Goal: Task Accomplishment & Management: Use online tool/utility

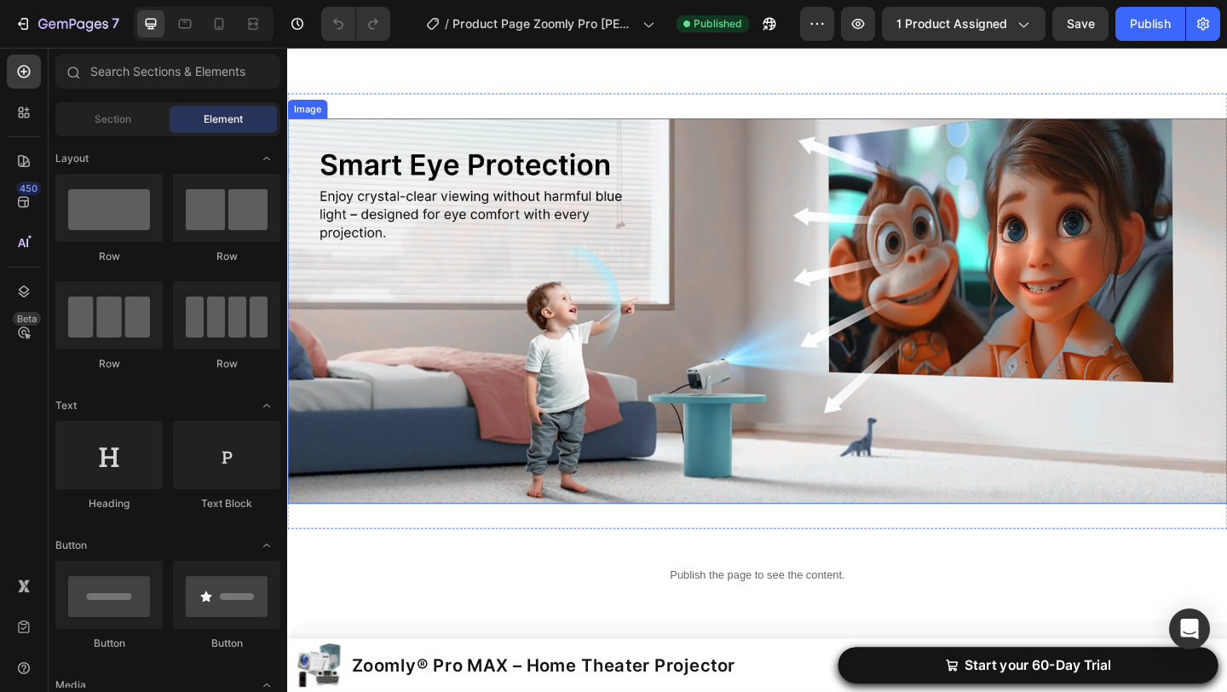
scroll to position [3119, 0]
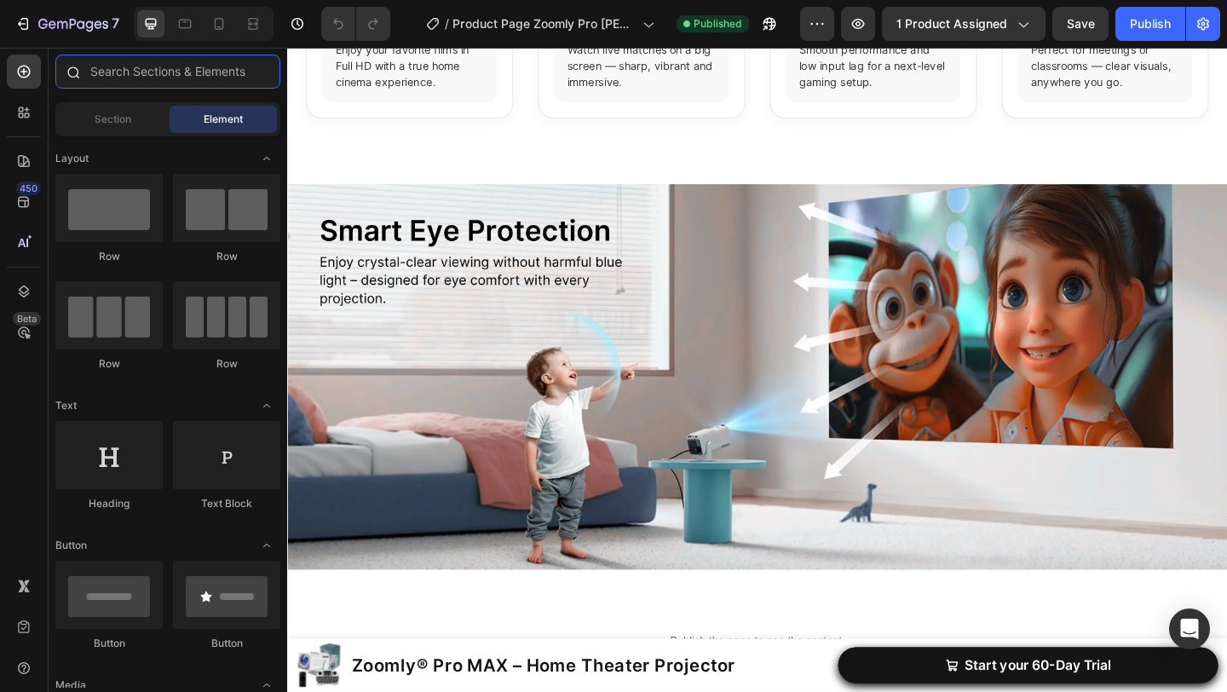
click at [177, 71] on input "text" at bounding box center [167, 72] width 225 height 34
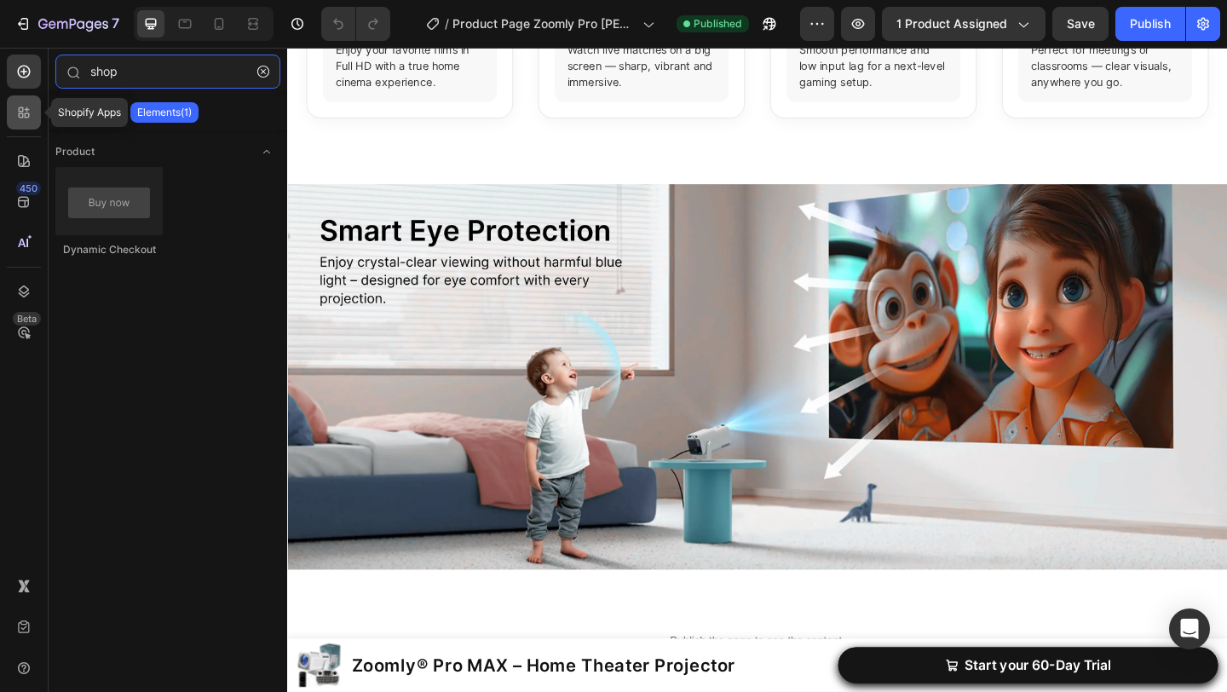
type input "shop"
click at [21, 111] on icon at bounding box center [21, 109] width 5 height 5
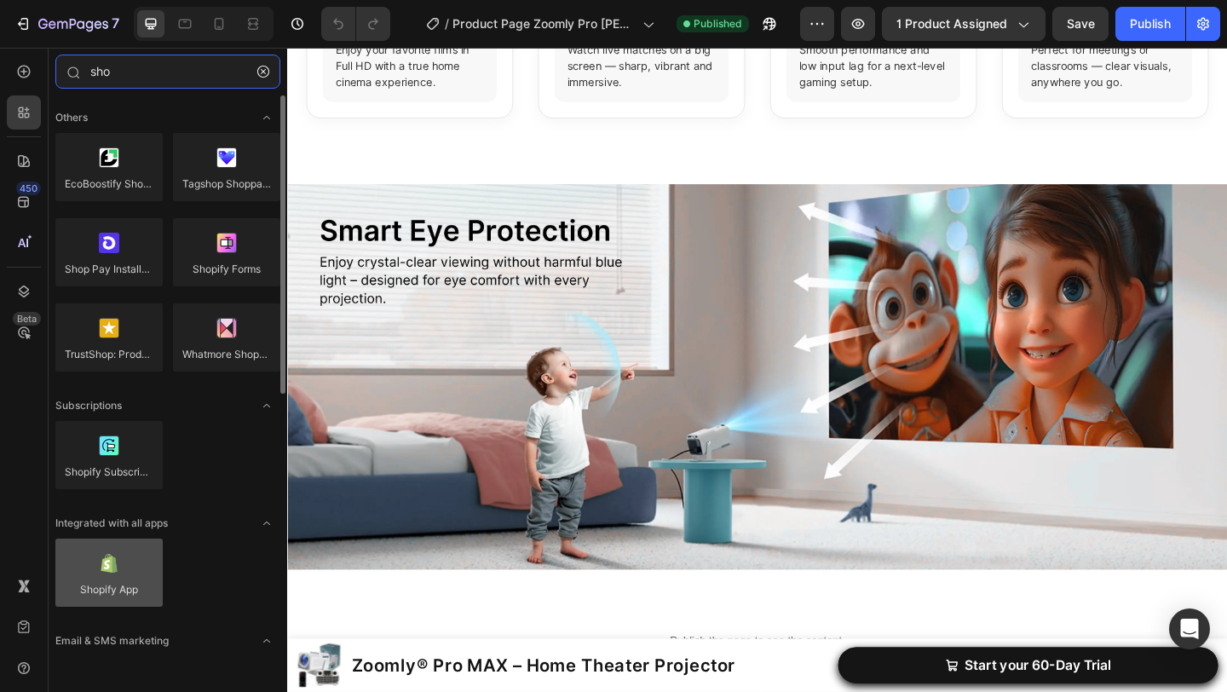
type input "sho"
drag, startPoint x: 129, startPoint y: 560, endPoint x: 87, endPoint y: 568, distance: 43.4
click at [87, 568] on div at bounding box center [108, 572] width 107 height 68
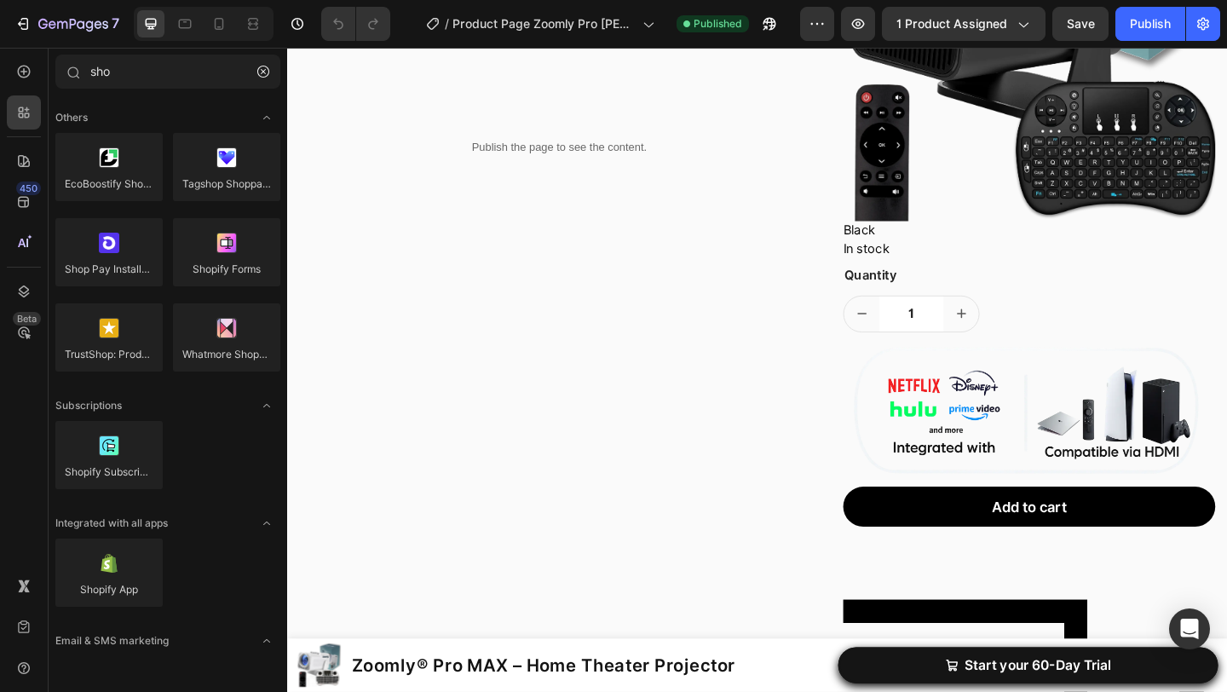
scroll to position [0, 0]
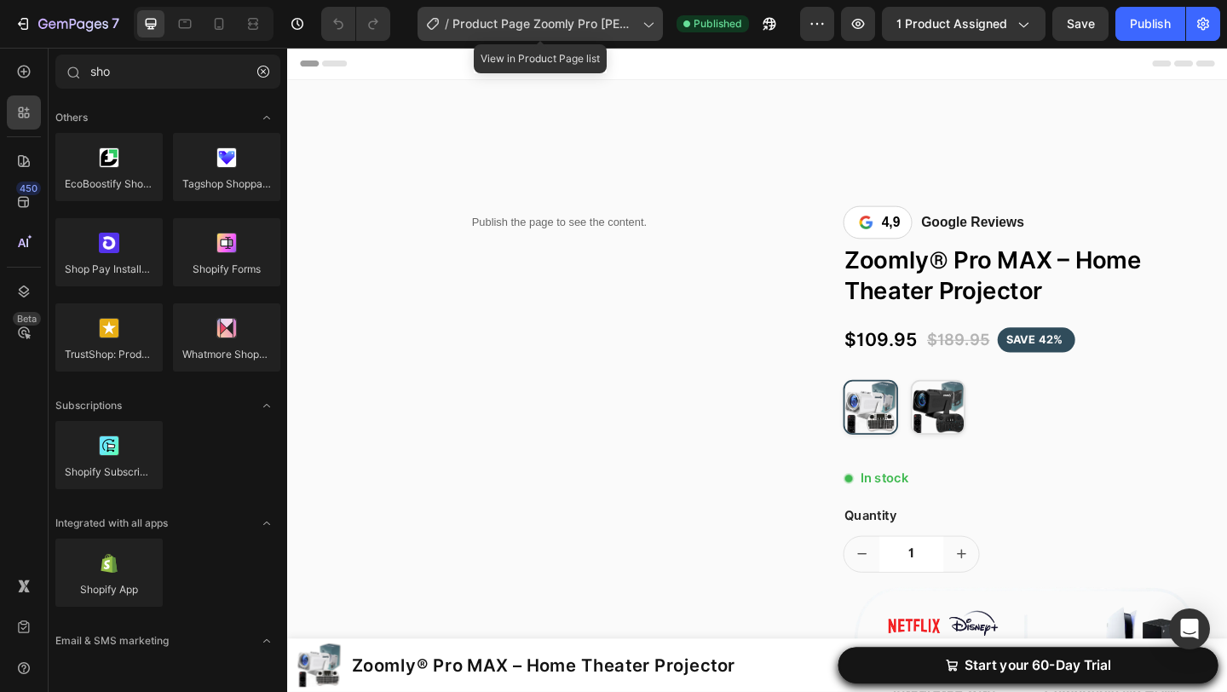
click at [559, 20] on span "Product Page Zoomly Pro [PERSON_NAME] [PERSON_NAME]" at bounding box center [543, 24] width 183 height 18
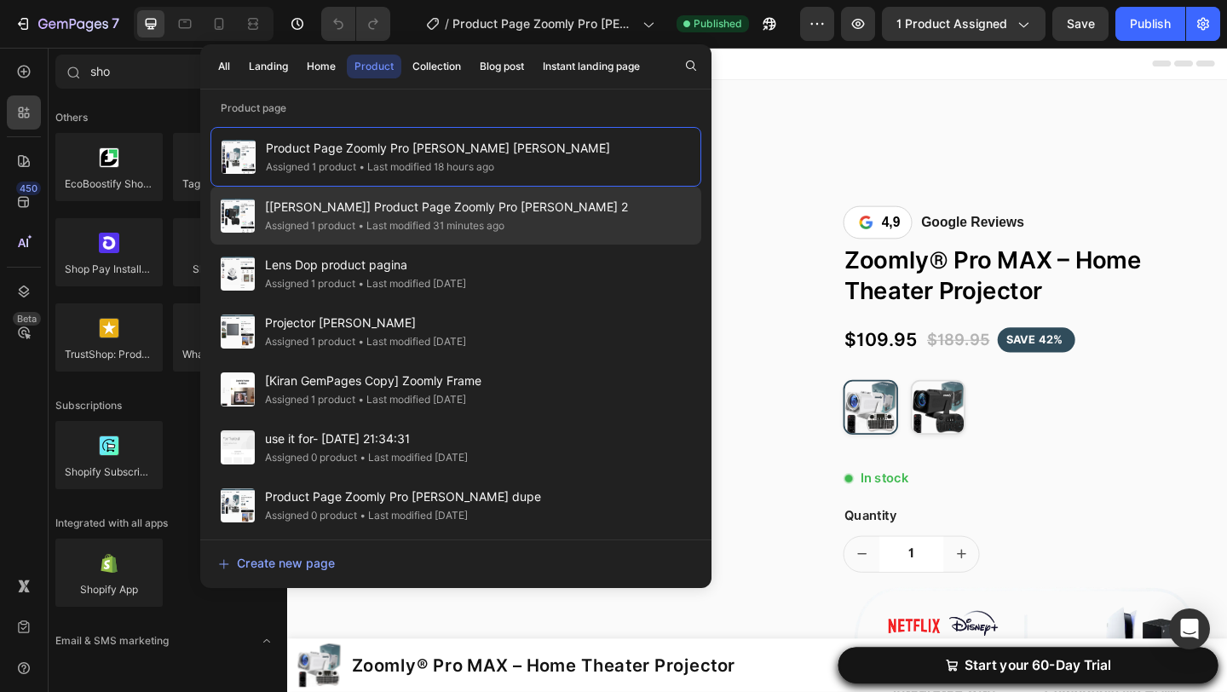
click at [551, 244] on div "[Jeremy GemPages] Product Page Zoomly Pro MAX black 2 Assigned 1 product • Last…" at bounding box center [455, 273] width 491 height 58
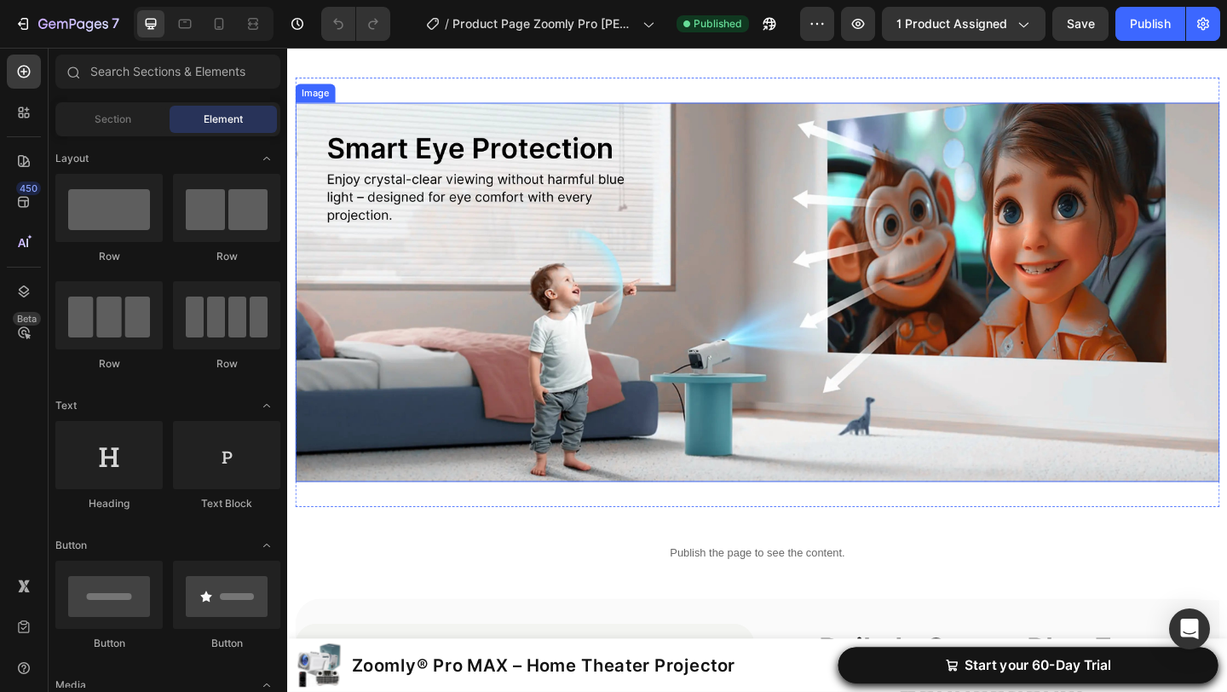
scroll to position [2670, 0]
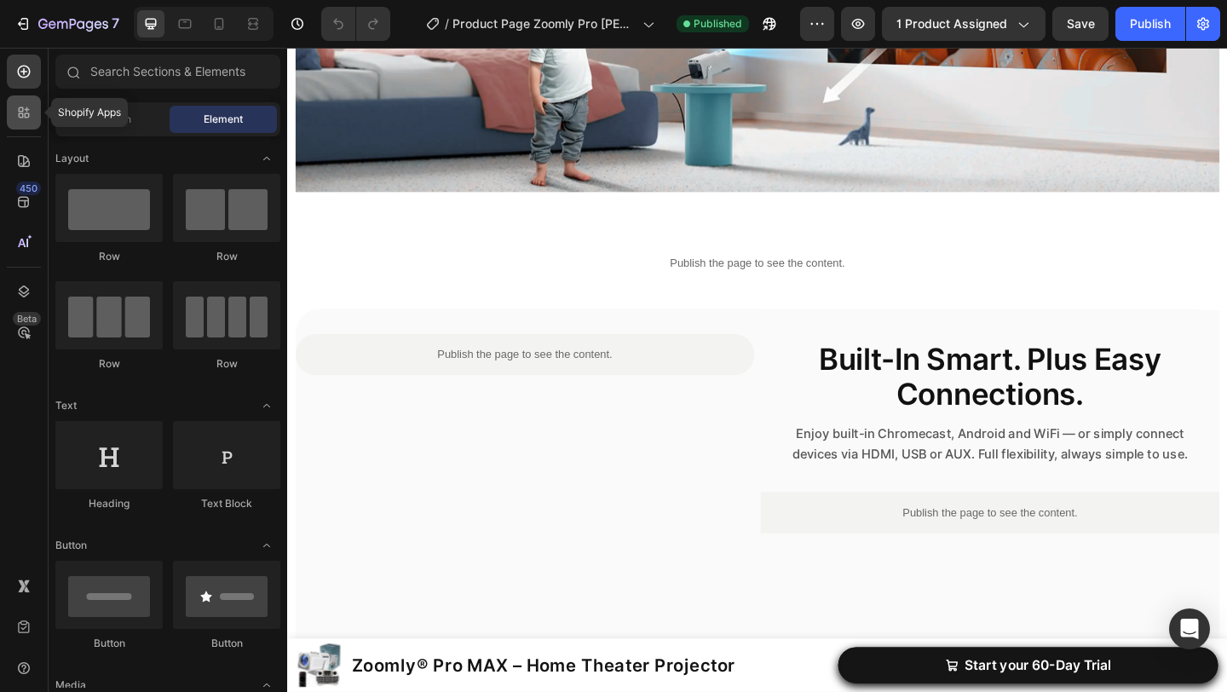
click at [27, 114] on icon at bounding box center [23, 112] width 17 height 17
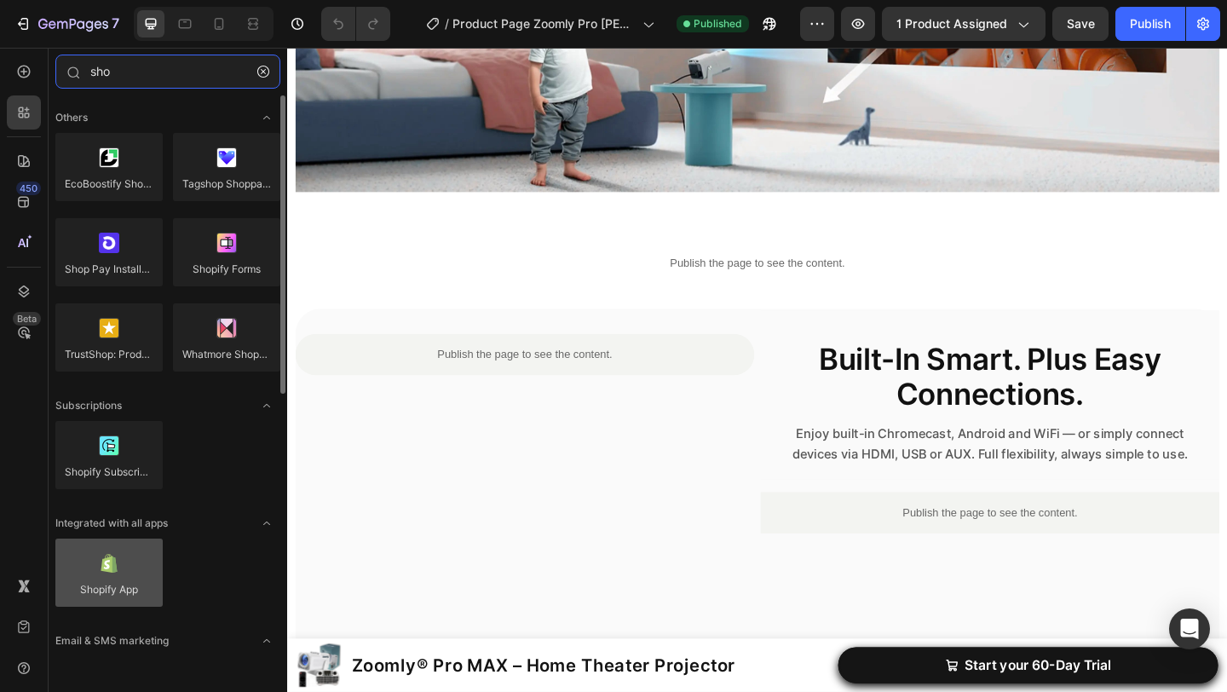
type input "sho"
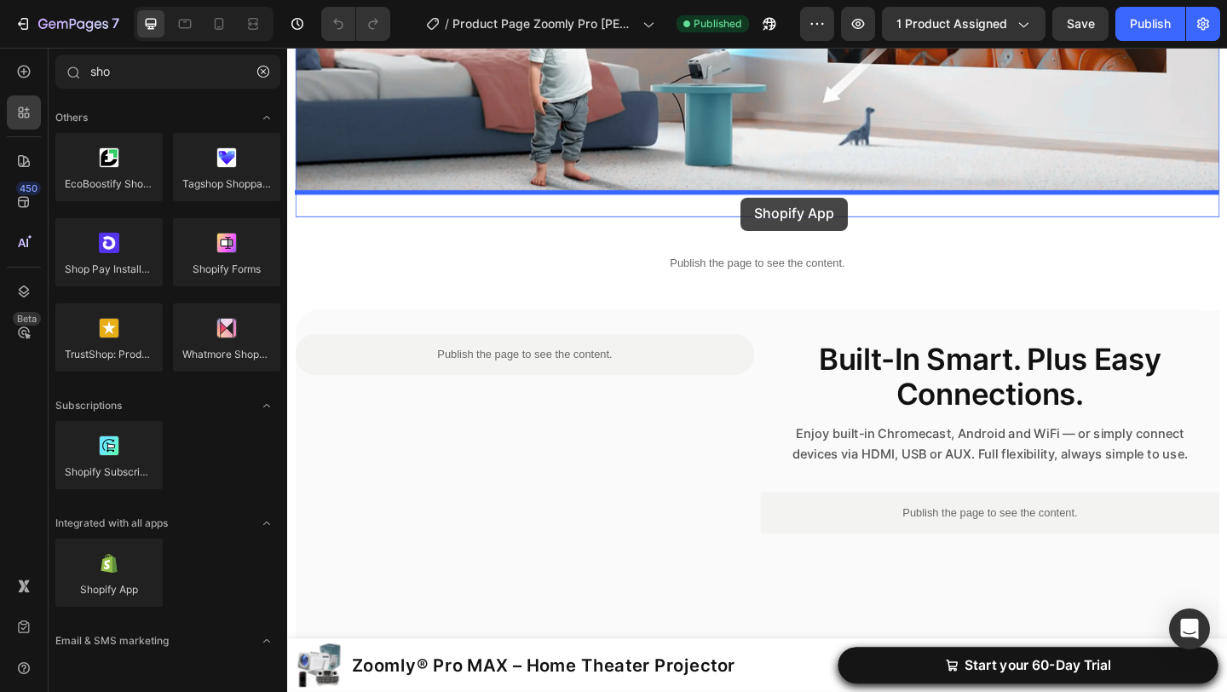
drag, startPoint x: 415, startPoint y: 633, endPoint x: 780, endPoint y: 210, distance: 558.7
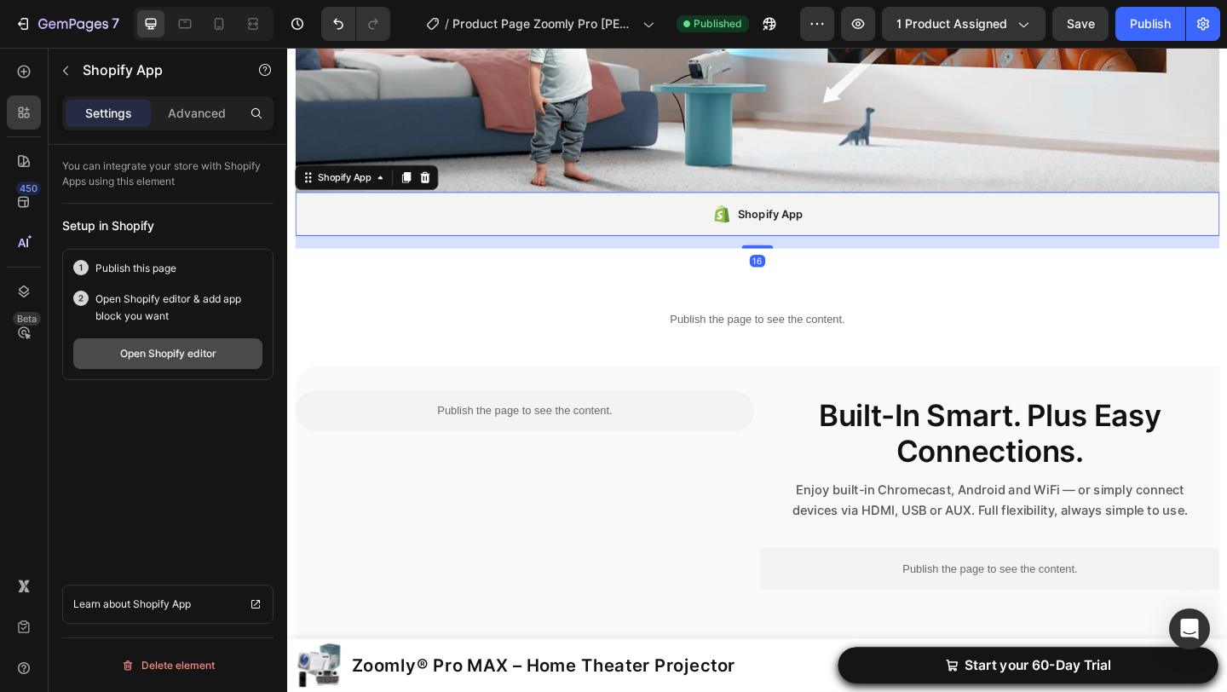
click at [221, 361] on button "Open Shopify editor" at bounding box center [167, 353] width 189 height 31
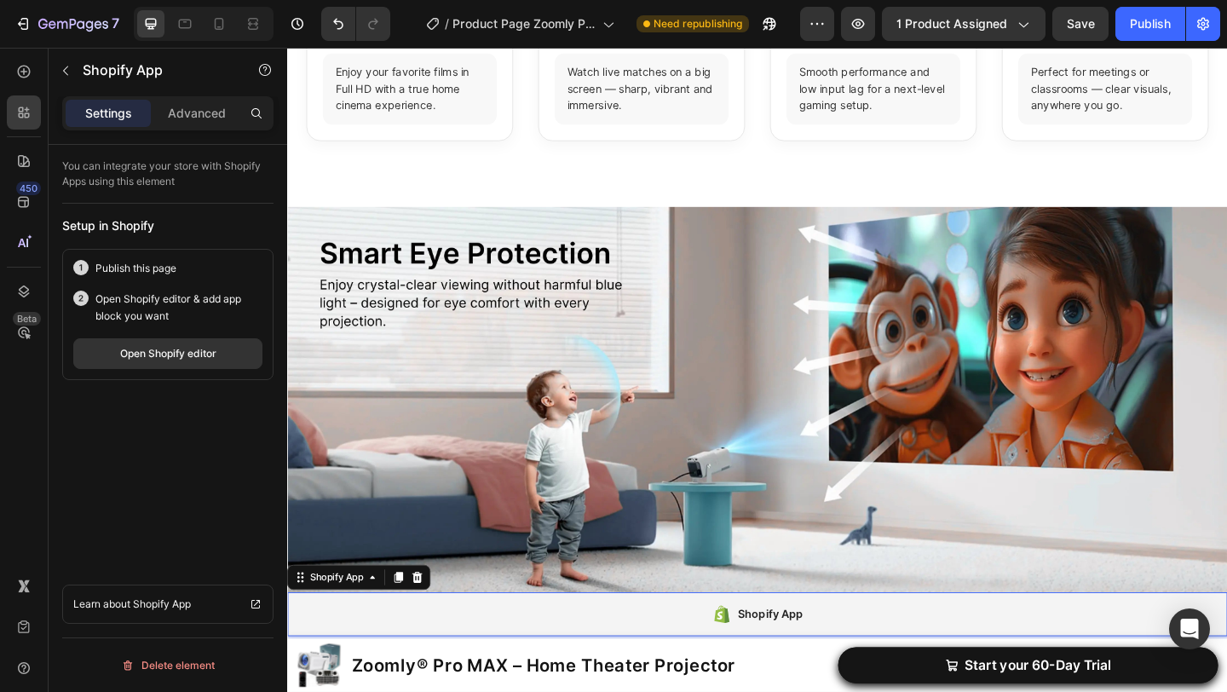
scroll to position [2177, 0]
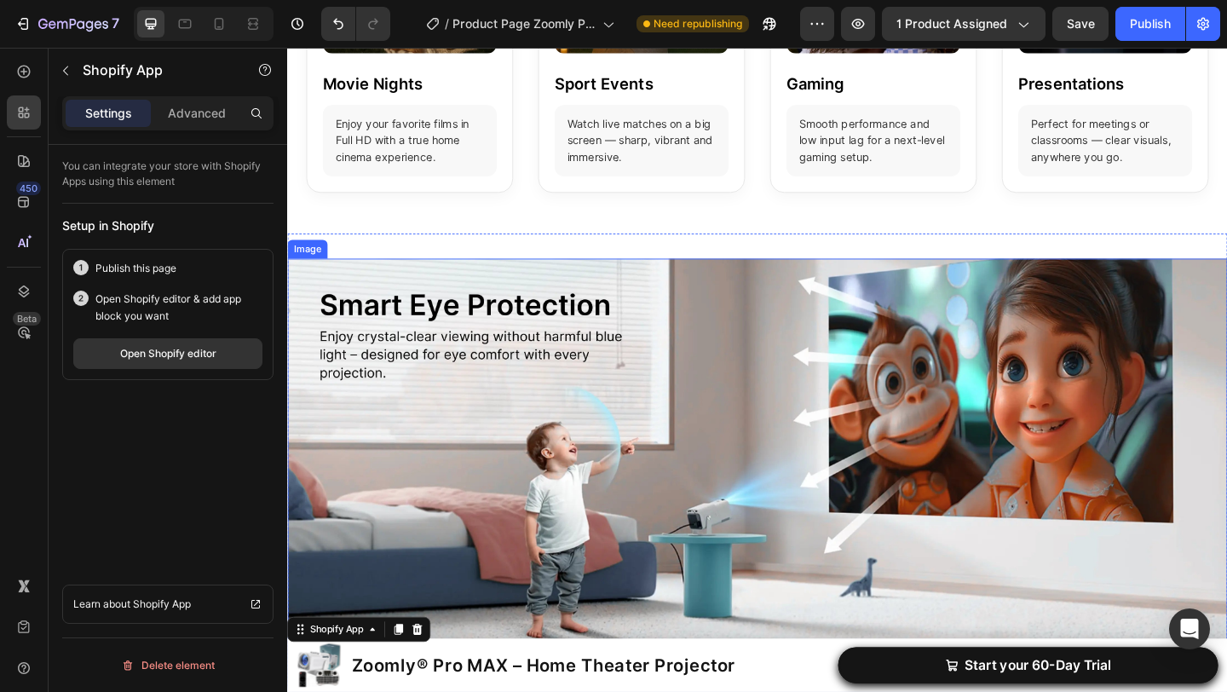
click at [665, 383] on img at bounding box center [798, 486] width 1022 height 419
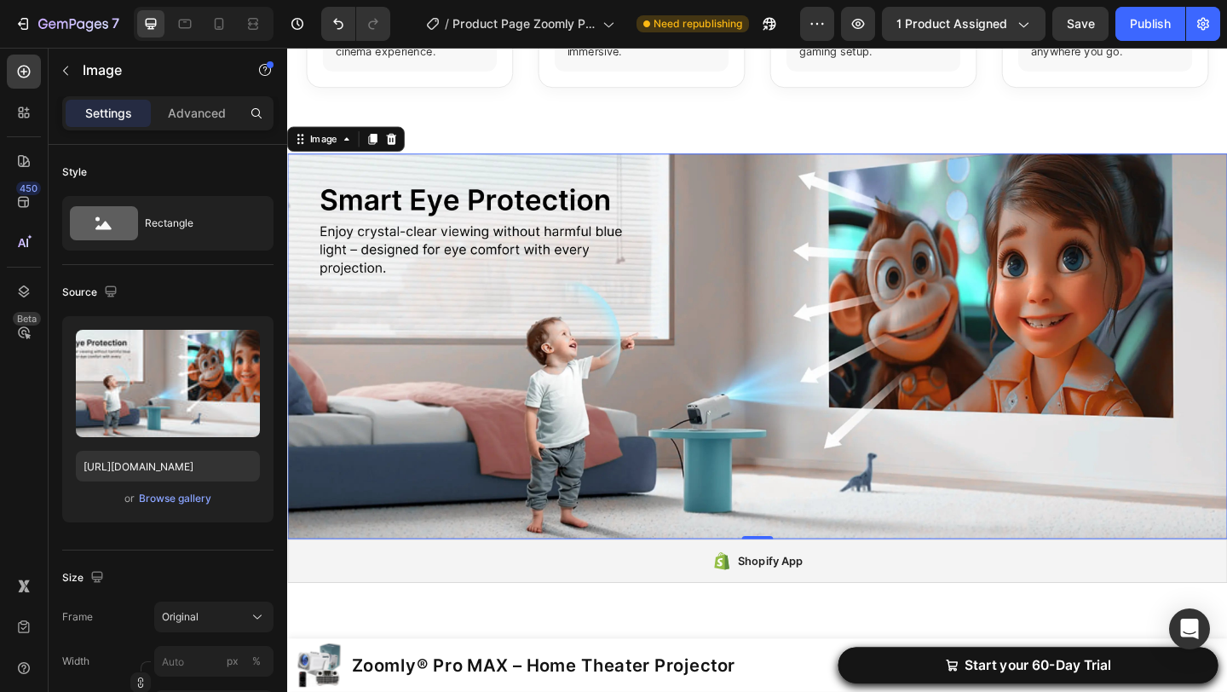
scroll to position [2295, 0]
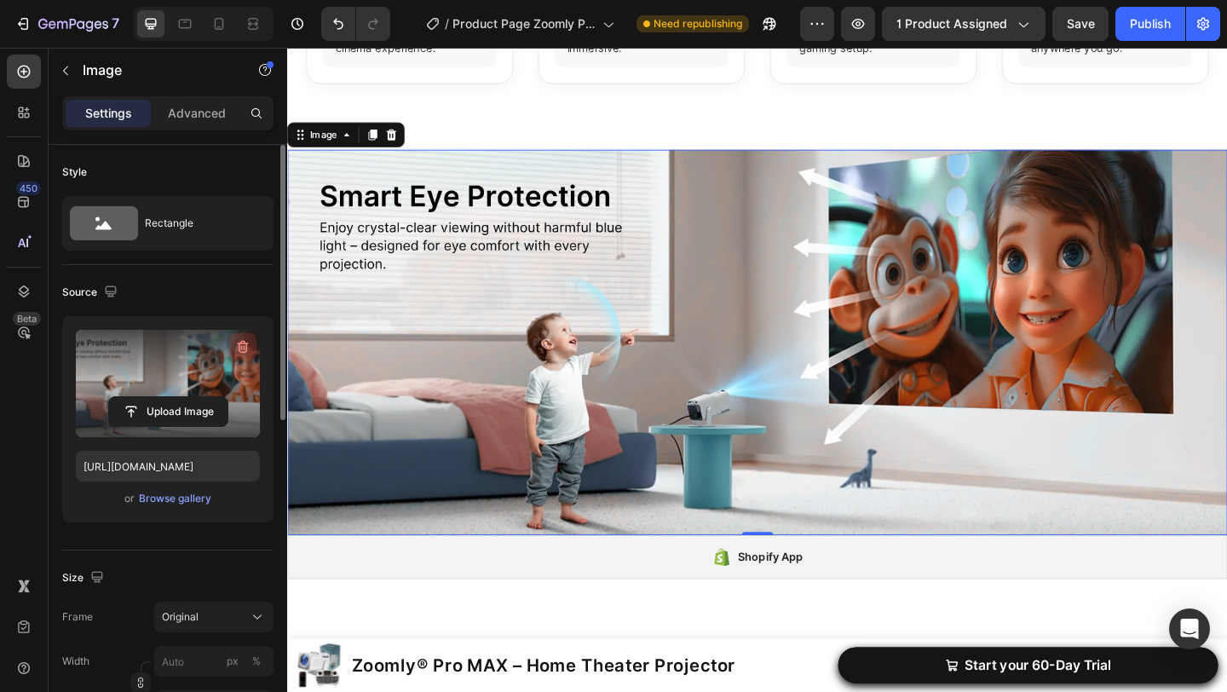
click at [239, 342] on icon "button" at bounding box center [243, 347] width 11 height 13
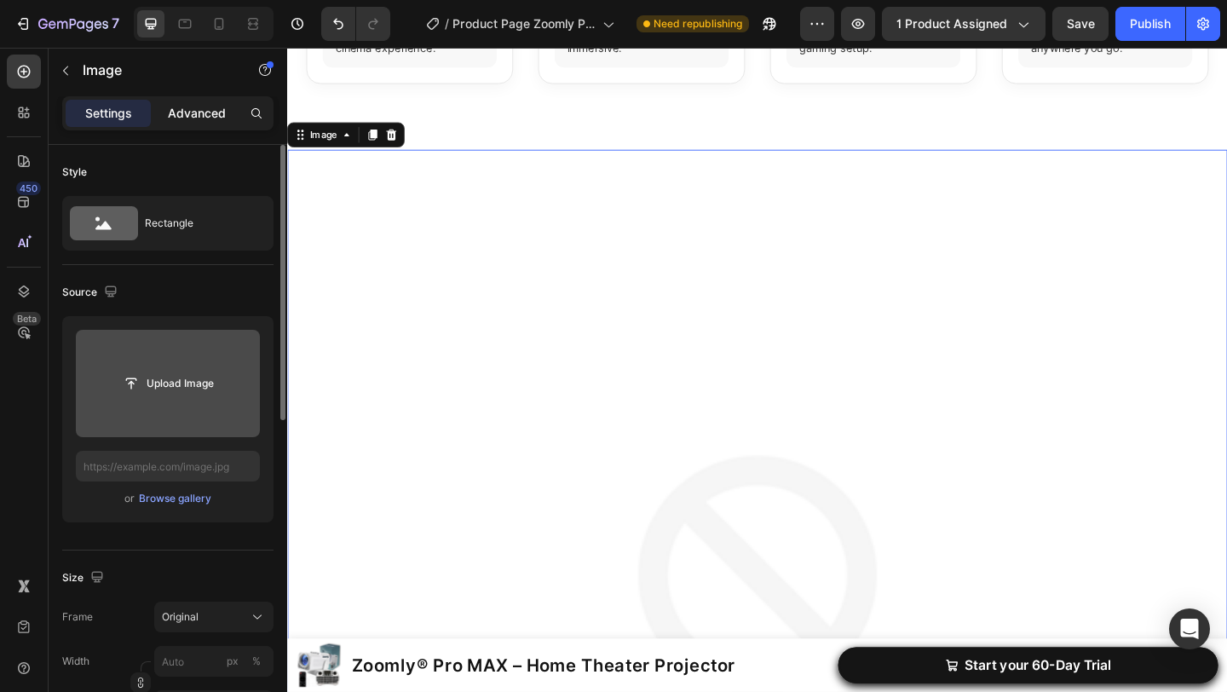
click at [204, 106] on p "Advanced" at bounding box center [197, 114] width 58 height 18
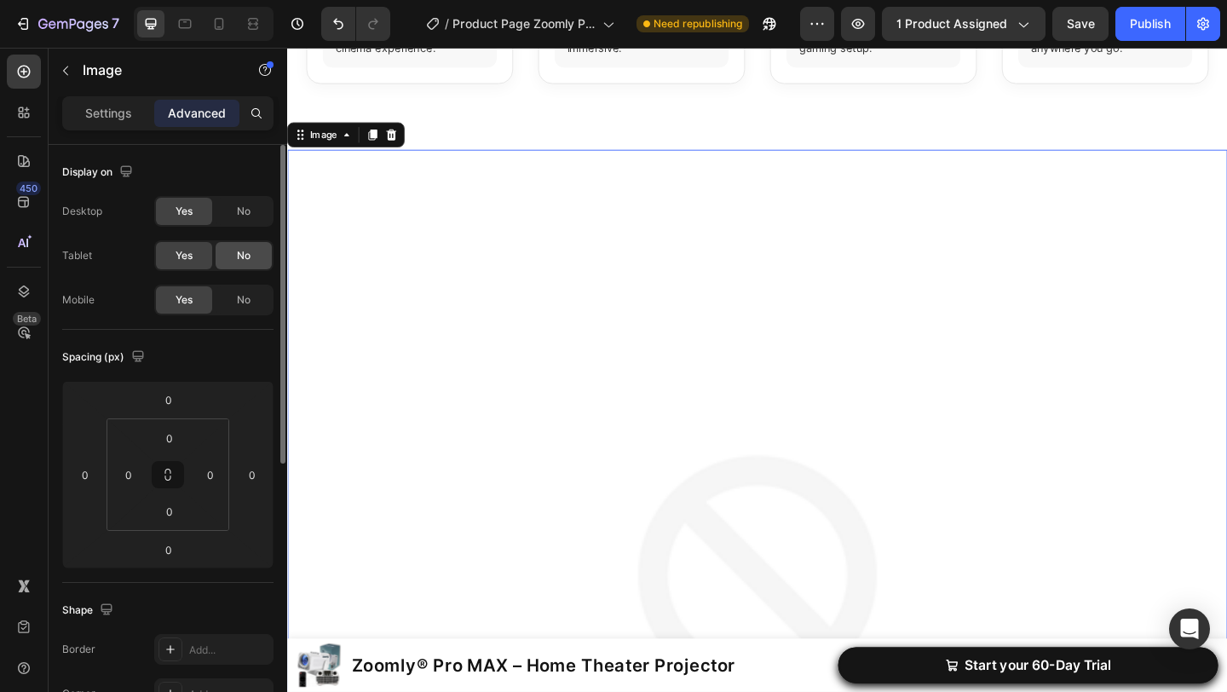
click at [244, 219] on div "No" at bounding box center [244, 211] width 56 height 27
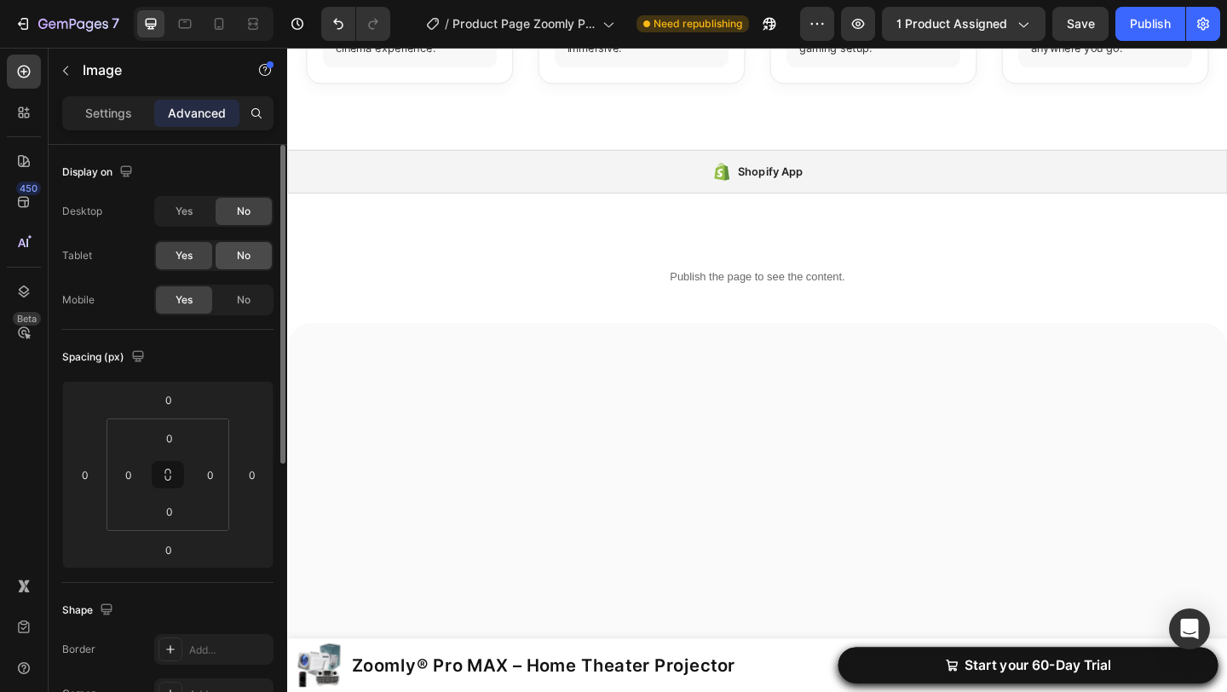
click at [246, 247] on div "No" at bounding box center [244, 255] width 56 height 27
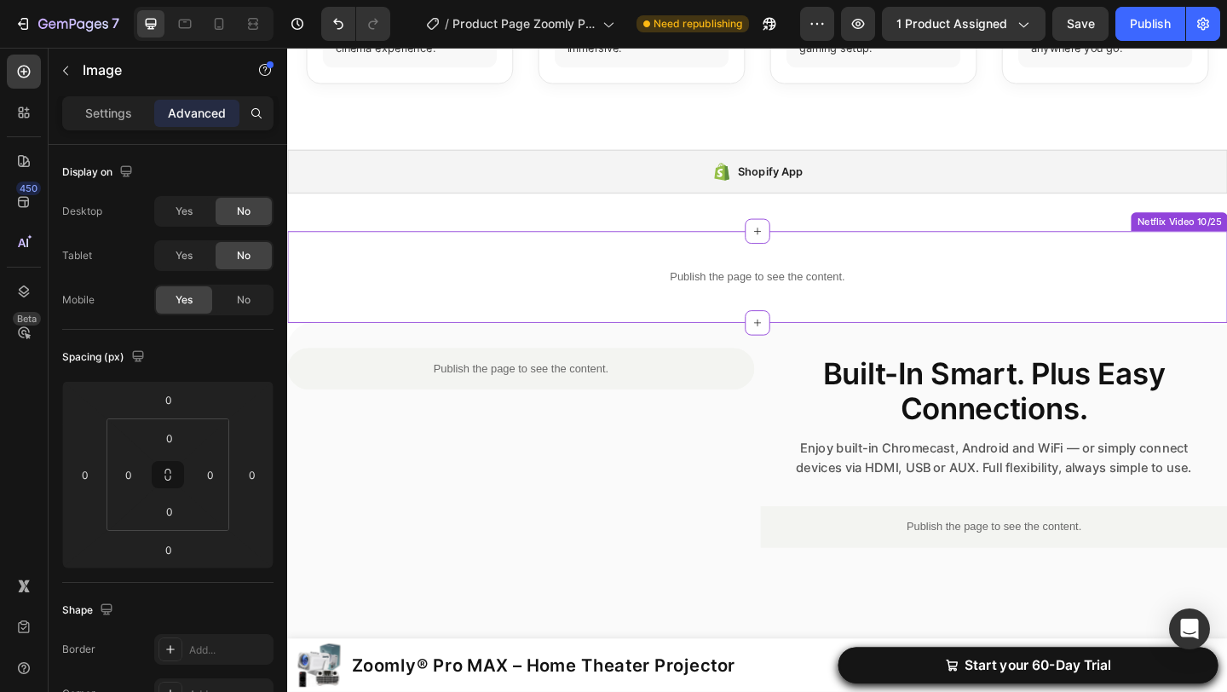
scroll to position [1846, 0]
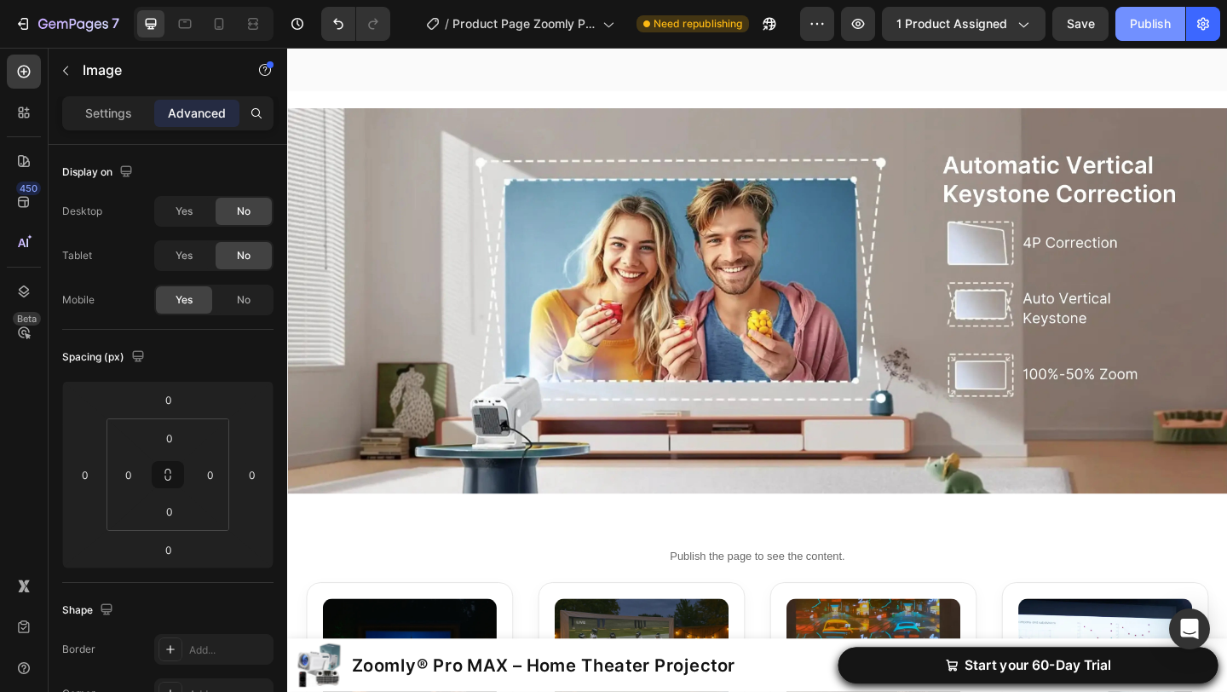
click at [1147, 24] on div "Publish" at bounding box center [1150, 24] width 41 height 18
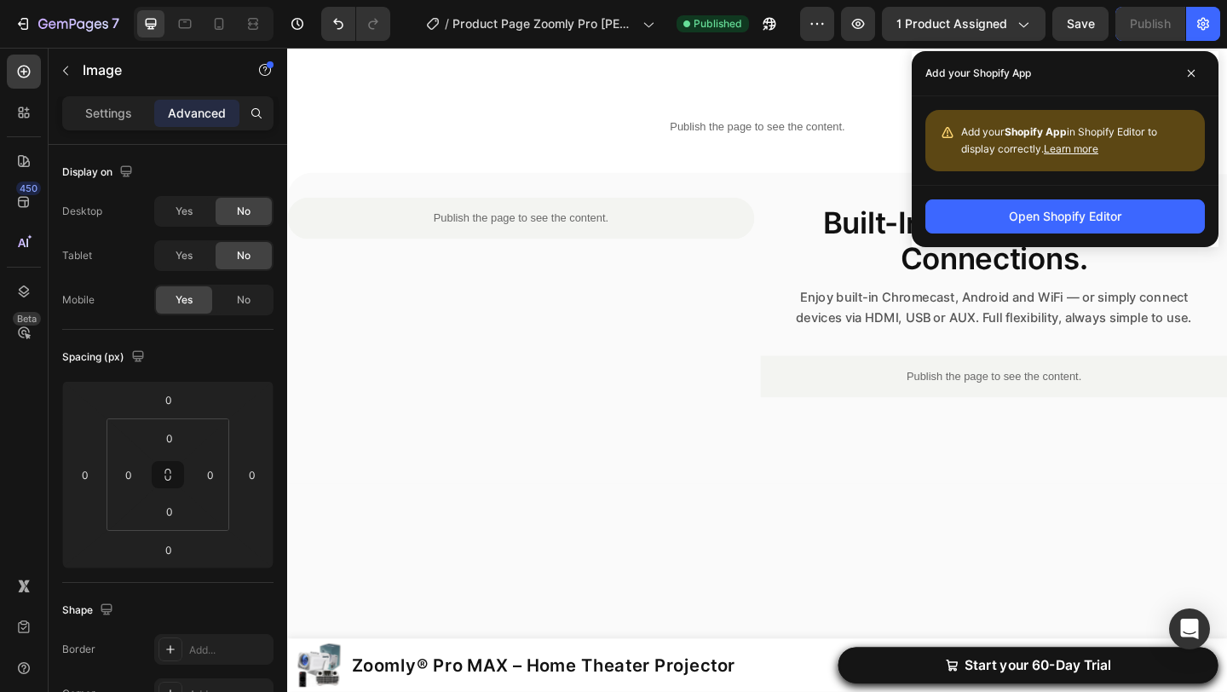
scroll to position [2651, 0]
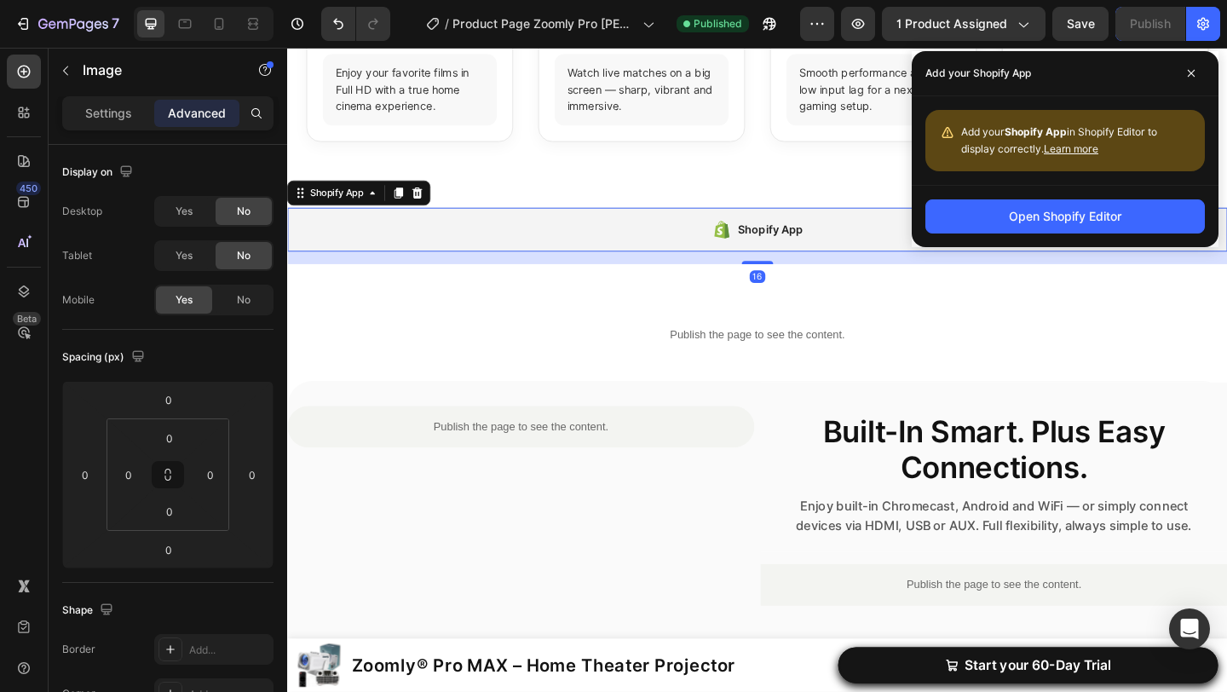
click at [690, 241] on div "Shopify App" at bounding box center [798, 245] width 1022 height 48
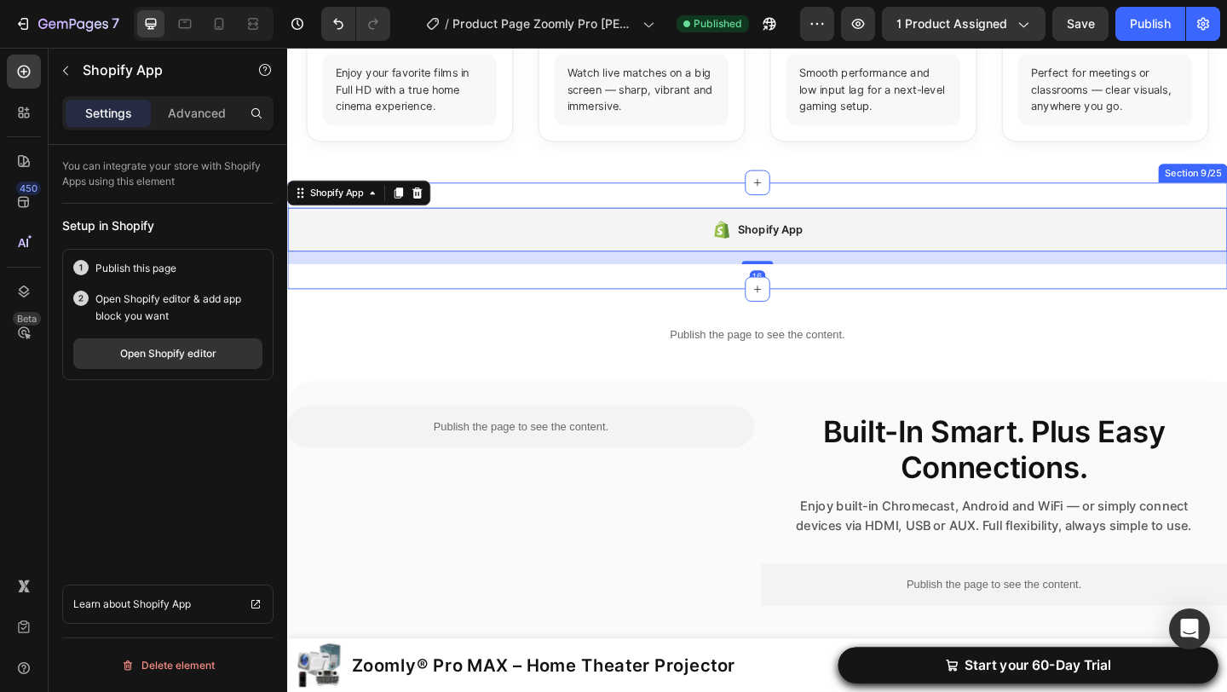
click at [653, 210] on div "Smart Eye projection Heading Enjoy crystal-clear viewing without harmful blue l…" at bounding box center [798, 252] width 1022 height 116
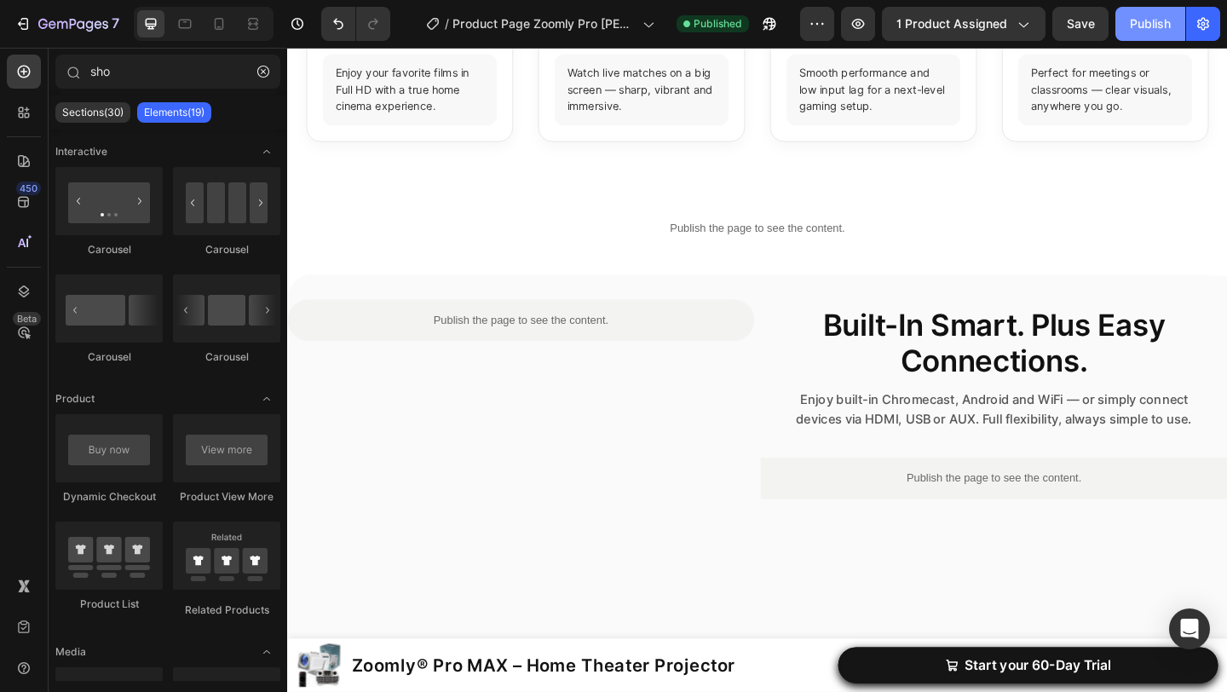
click at [1142, 36] on button "Publish" at bounding box center [1150, 24] width 70 height 34
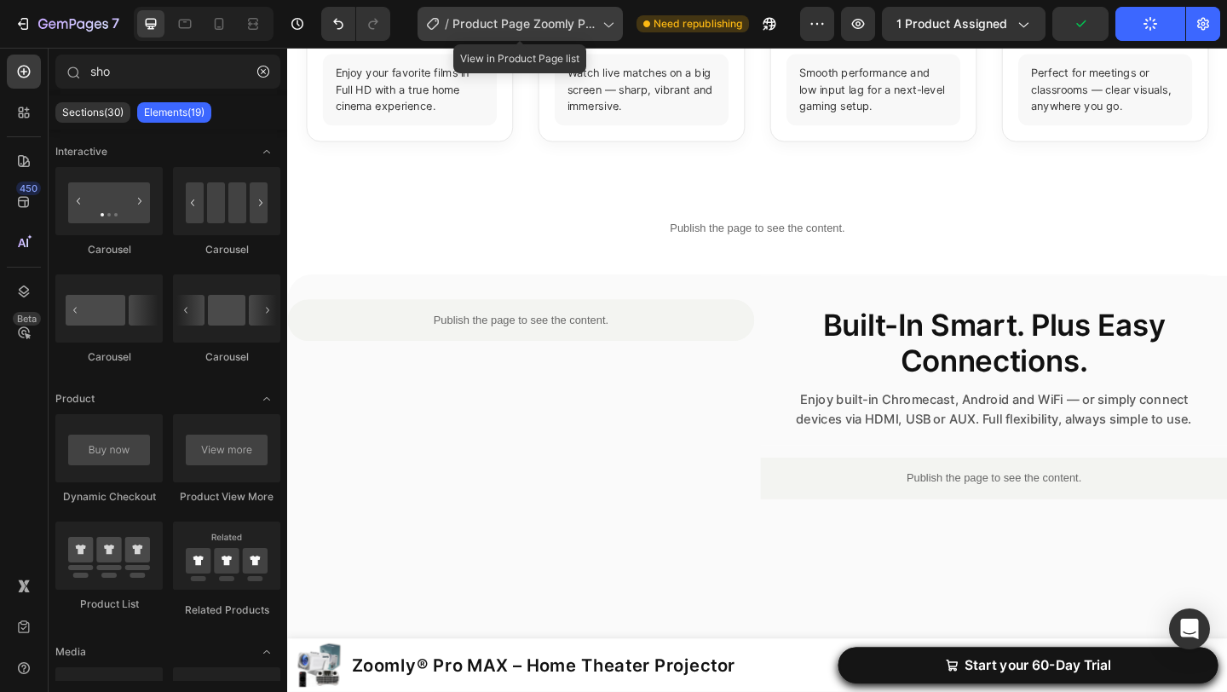
click at [580, 32] on span "Product Page Zoomly Pro [PERSON_NAME] [PERSON_NAME]" at bounding box center [523, 24] width 143 height 18
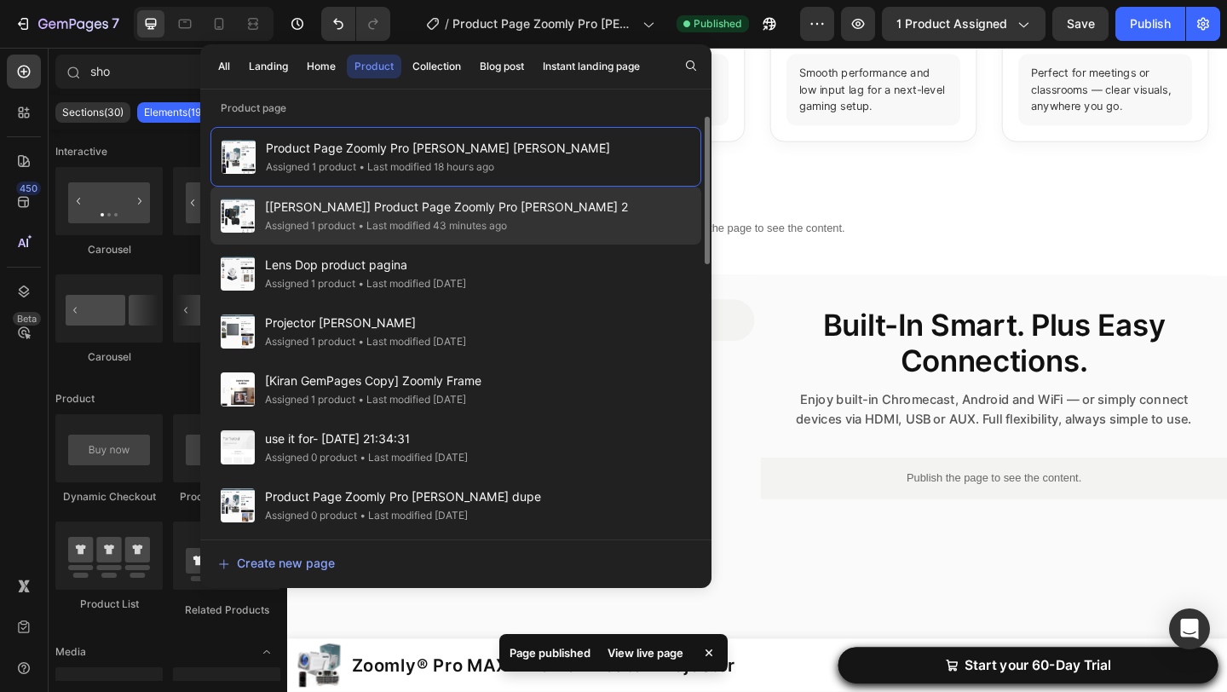
click at [583, 220] on div "Assigned 1 product • Last modified 43 minutes ago" at bounding box center [446, 225] width 363 height 17
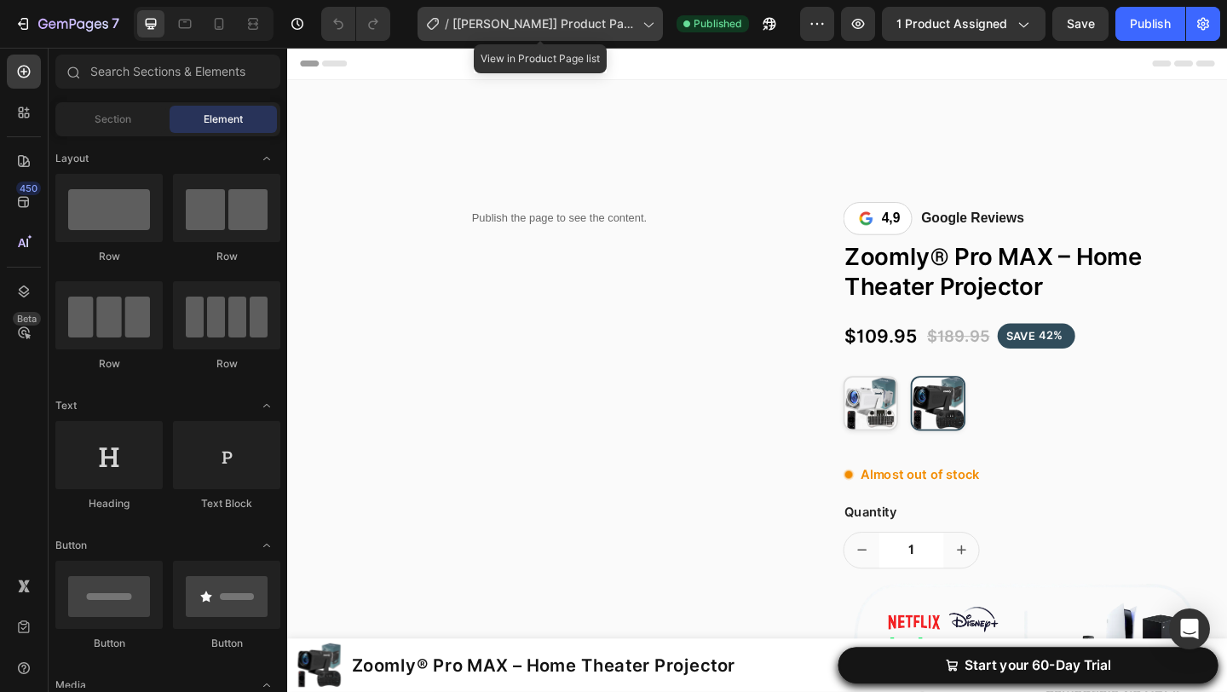
click at [606, 37] on div "/ [Jeremy GemPages] Product Page Zoomly Pro MAX black 2" at bounding box center [539, 24] width 245 height 34
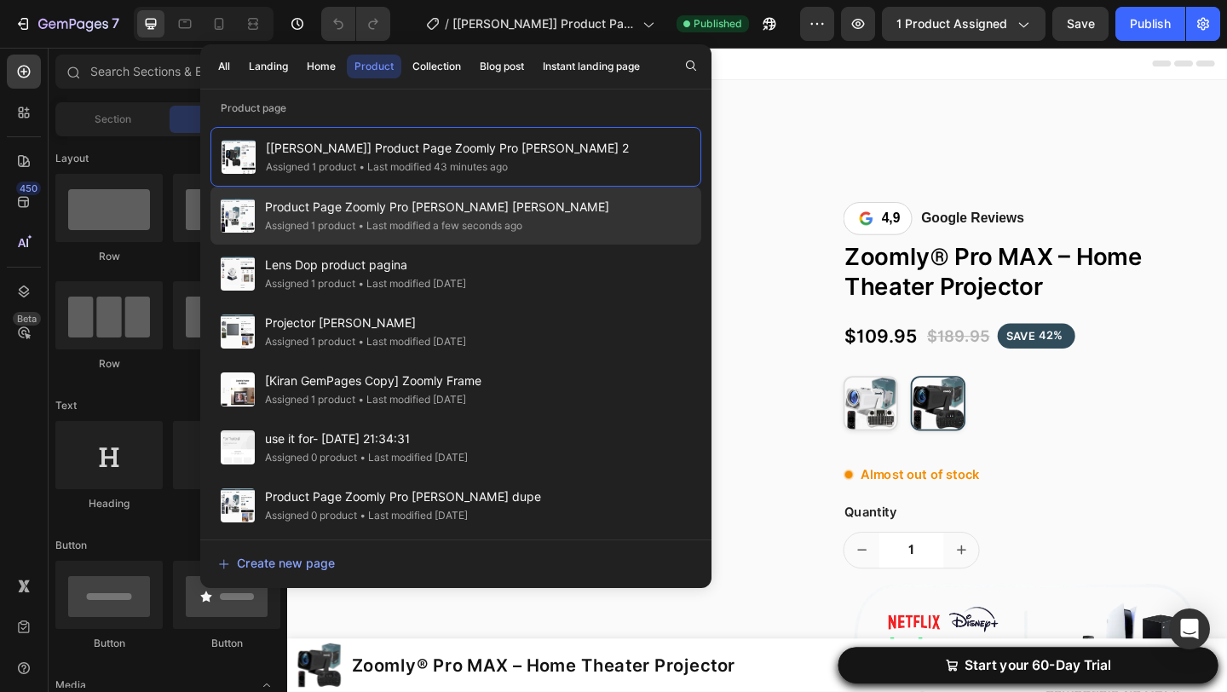
click at [628, 244] on div "Product Page Zoomly Pro MAX White Engels Assigned 1 product • Last modified a f…" at bounding box center [455, 273] width 491 height 58
